Goal: Find specific page/section: Find specific page/section

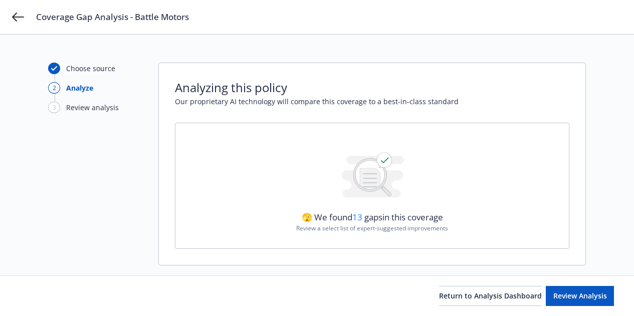
scroll to position [17, 0]
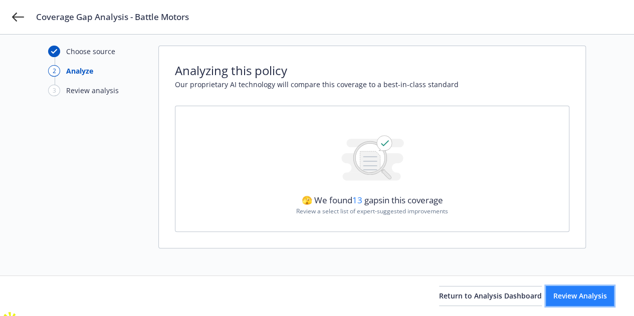
click at [575, 299] on span "Review Analysis" at bounding box center [580, 296] width 54 height 10
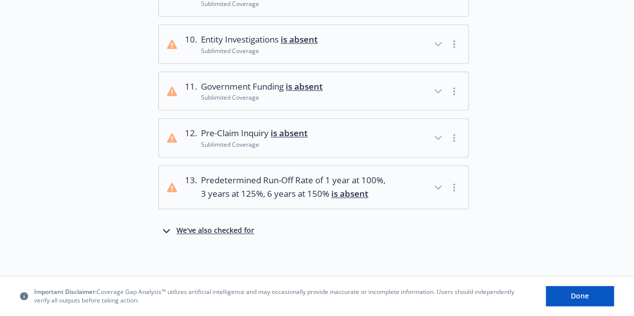
scroll to position [640, 0]
click at [579, 296] on span "Done" at bounding box center [580, 296] width 18 height 10
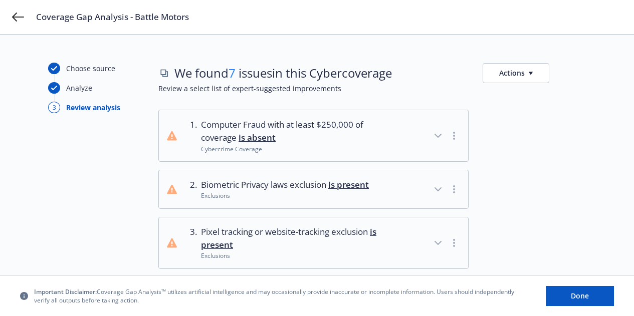
scroll to position [150, 0]
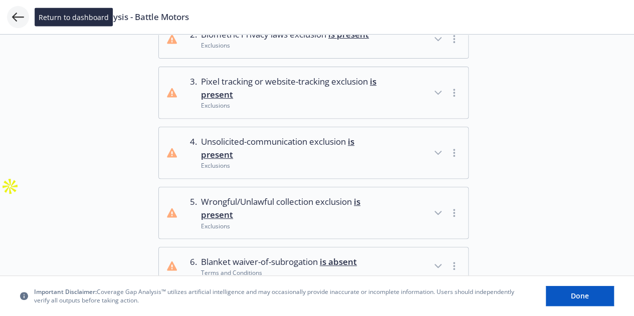
click at [15, 17] on icon at bounding box center [18, 17] width 12 height 9
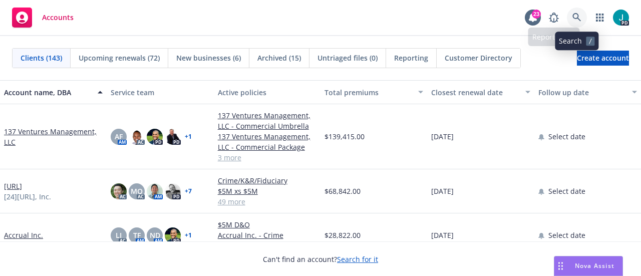
click at [575, 14] on icon at bounding box center [577, 17] width 9 height 9
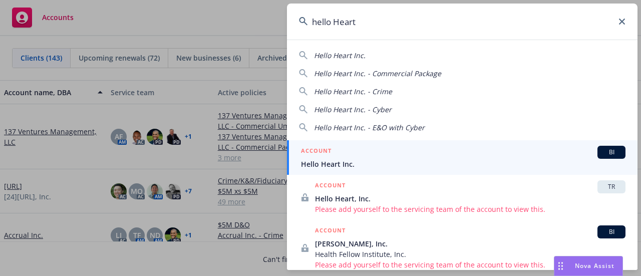
click at [434, 55] on div "Hello Heart Inc." at bounding box center [462, 55] width 327 height 11
type input "Hello Heart Inc."
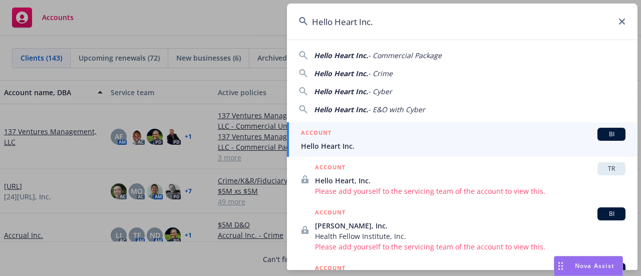
click at [397, 145] on span "Hello Heart Inc." at bounding box center [463, 146] width 325 height 11
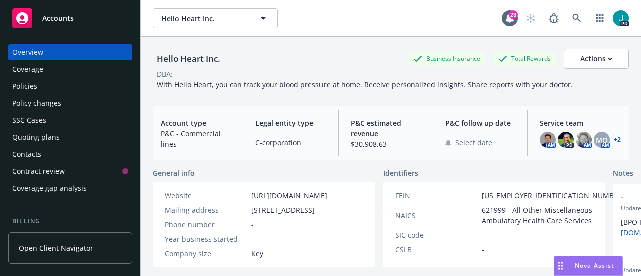
click at [42, 85] on div "Policies" at bounding box center [70, 86] width 116 height 16
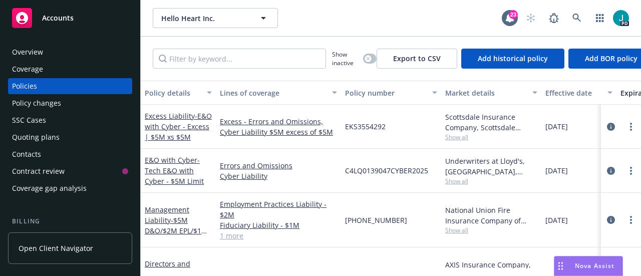
click at [91, 252] on link "Open Client Navigator" at bounding box center [70, 249] width 124 height 32
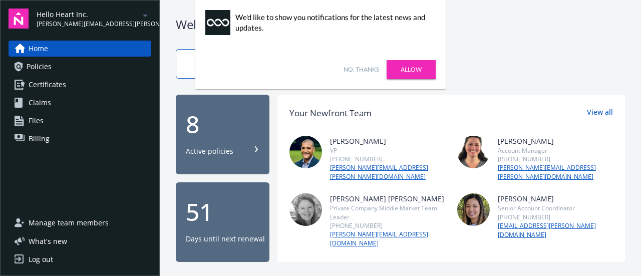
click at [364, 72] on link "No, thanks" at bounding box center [362, 69] width 36 height 9
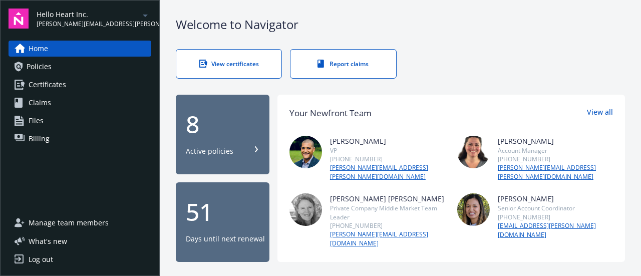
click at [84, 69] on link "Policies" at bounding box center [80, 67] width 143 height 16
